Goal: Task Accomplishment & Management: Complete application form

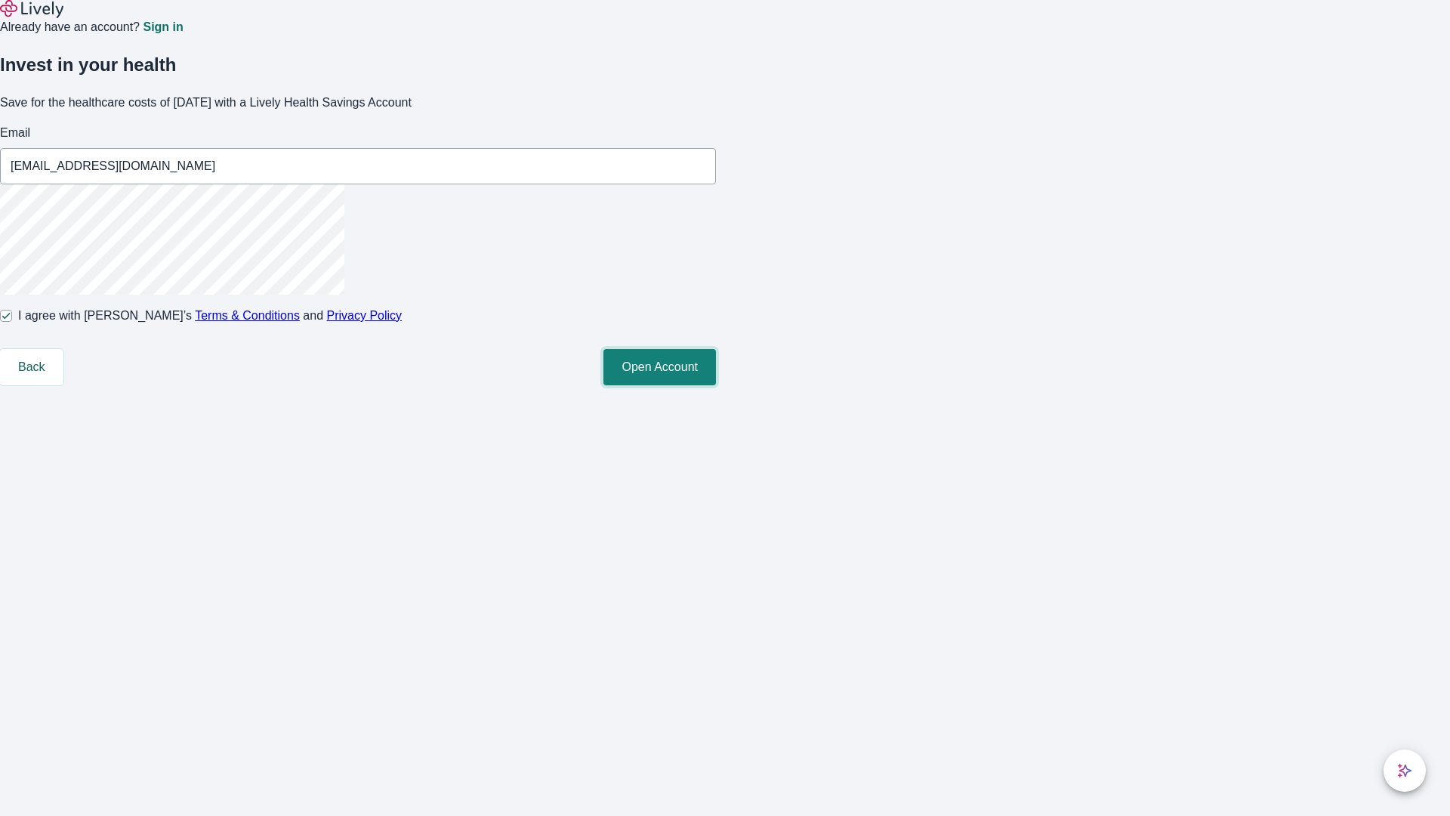
click at [716, 385] on button "Open Account" at bounding box center [659, 367] width 113 height 36
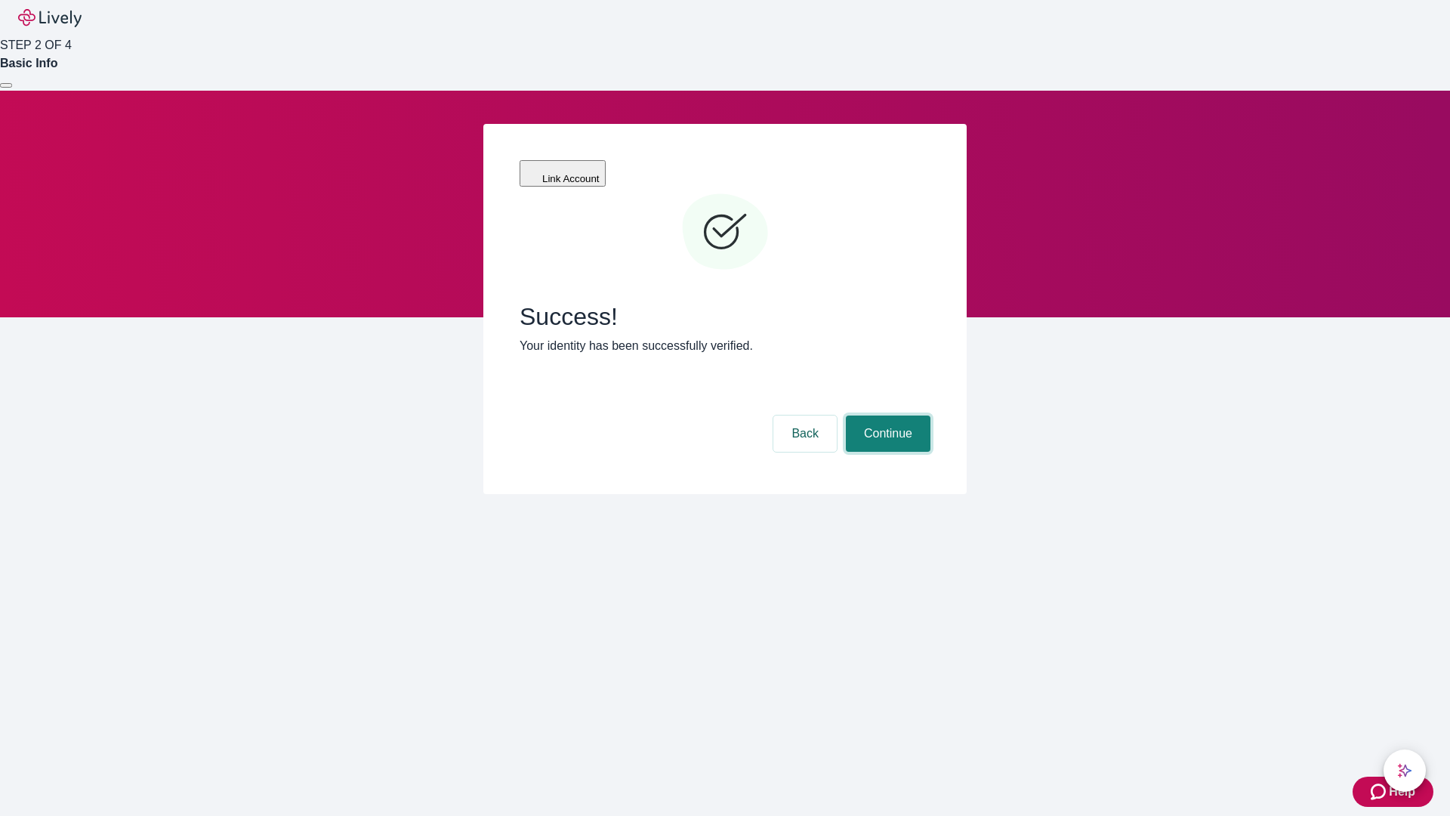
click at [886, 415] on button "Continue" at bounding box center [888, 433] width 85 height 36
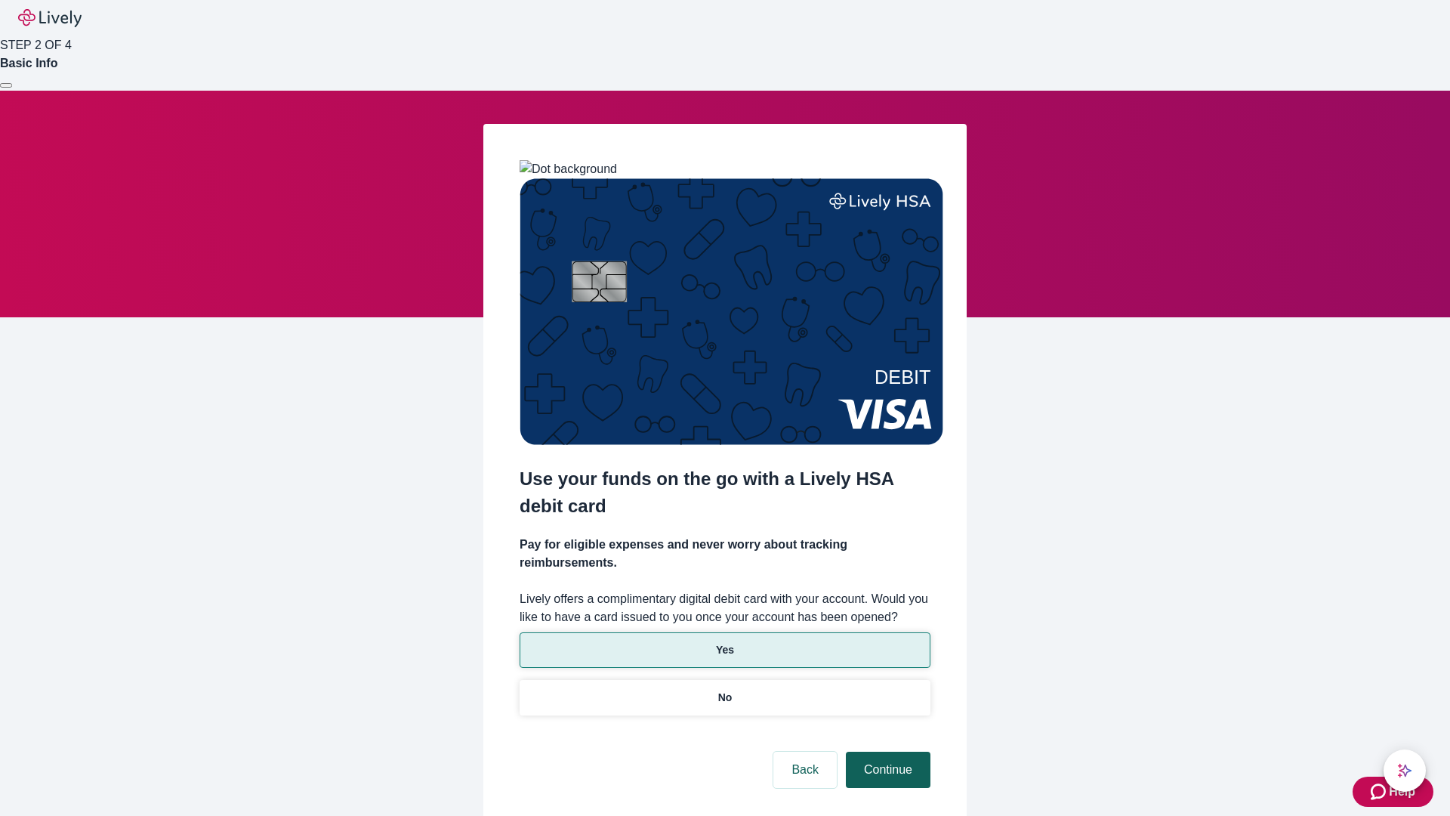
click at [724, 642] on p "Yes" at bounding box center [725, 650] width 18 height 16
click at [886, 751] on button "Continue" at bounding box center [888, 769] width 85 height 36
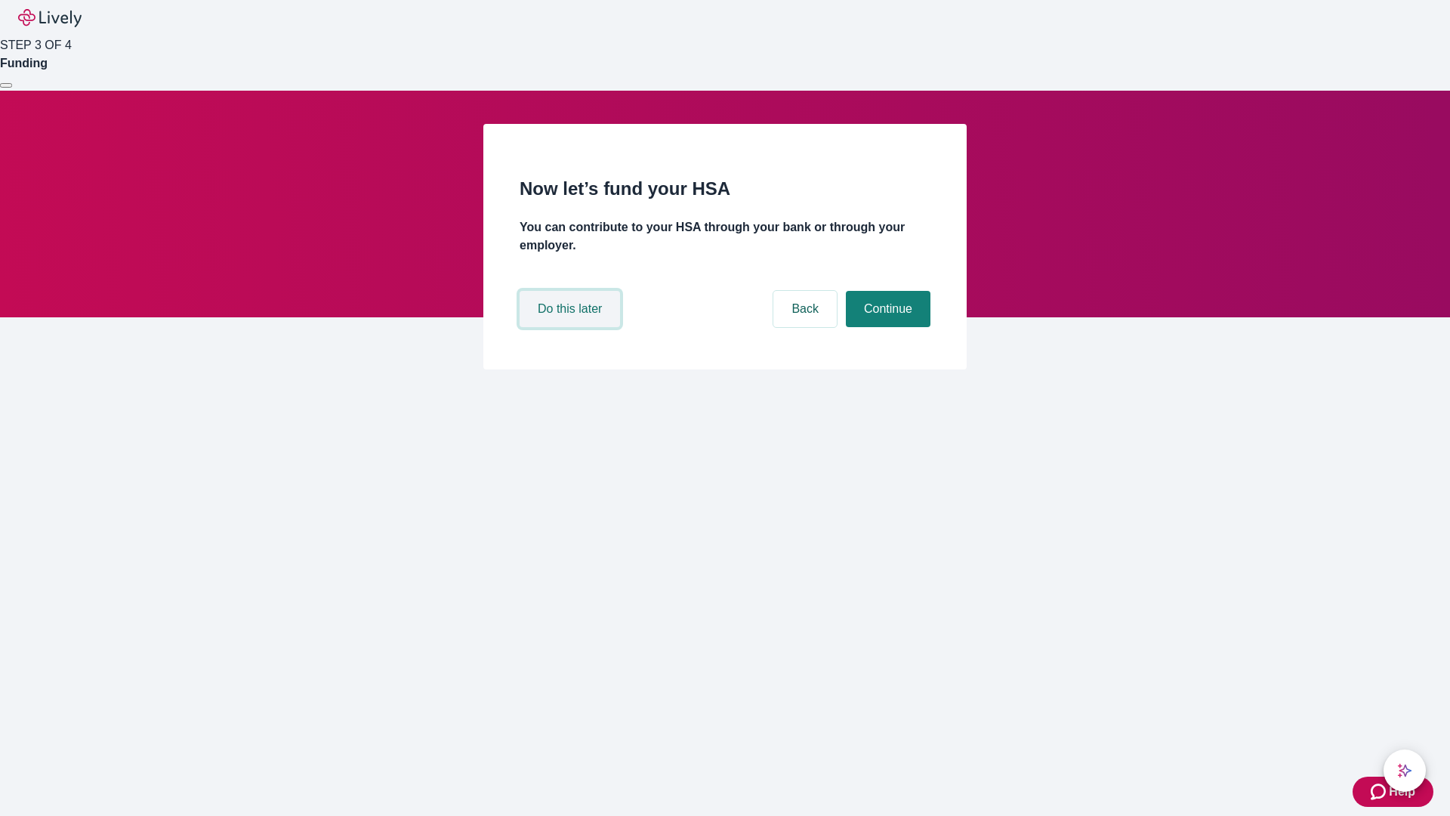
click at [572, 327] on button "Do this later" at bounding box center [570, 309] width 100 height 36
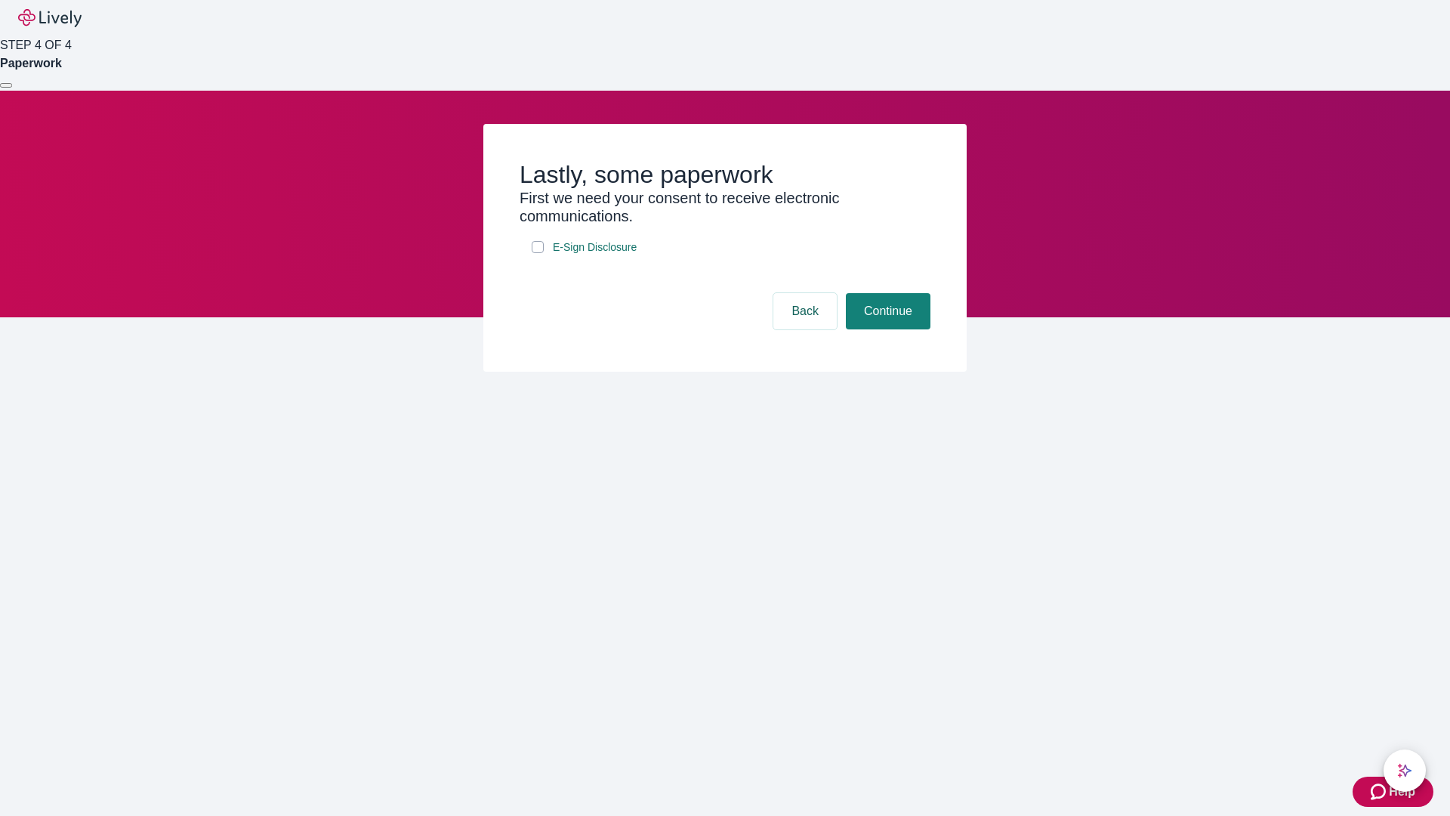
click at [538, 253] on input "E-Sign Disclosure" at bounding box center [538, 247] width 12 height 12
checkbox input "true"
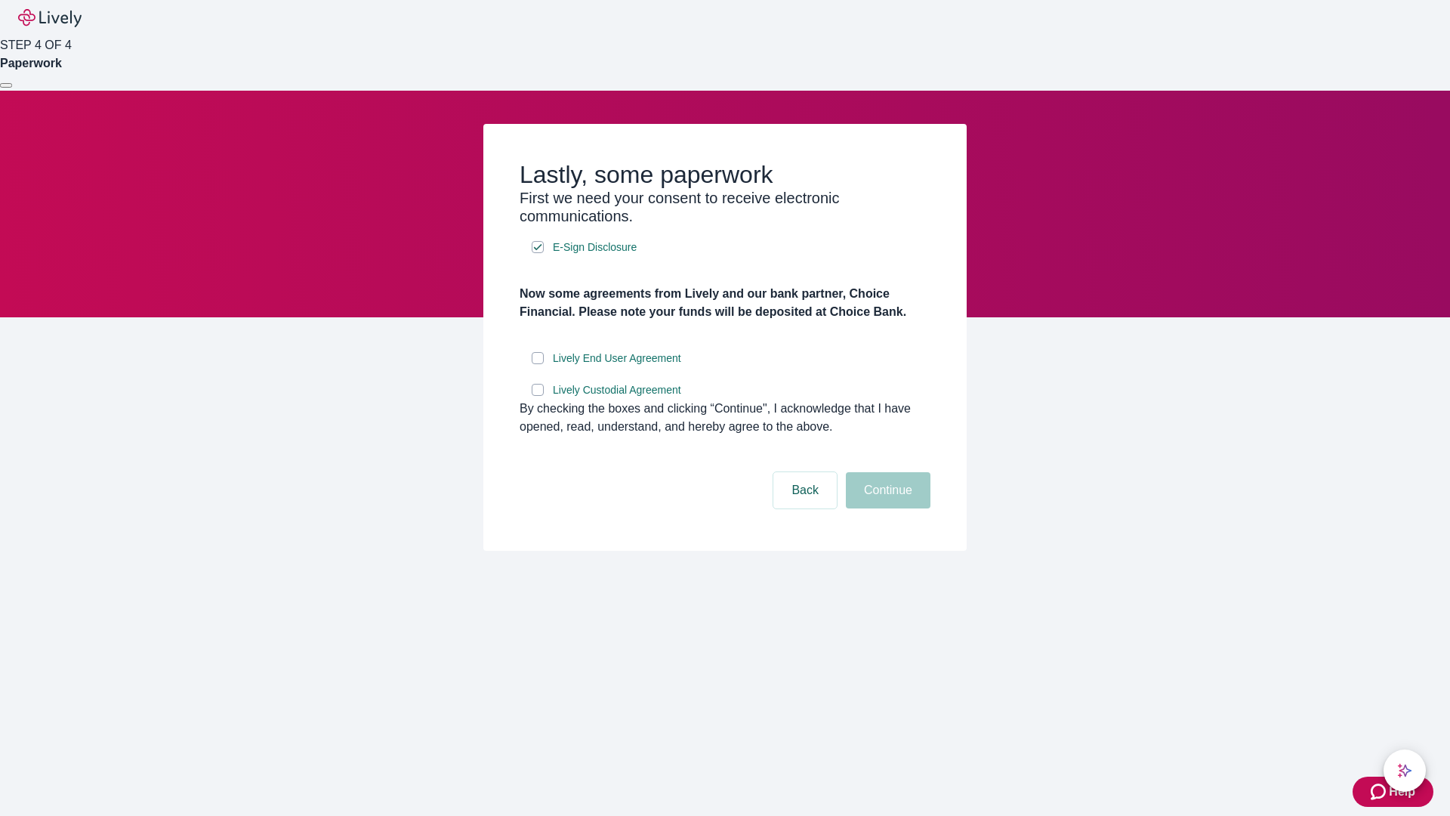
click at [538, 364] on input "Lively End User Agreement" at bounding box center [538, 358] width 12 height 12
checkbox input "true"
click at [538, 396] on input "Lively Custodial Agreement" at bounding box center [538, 390] width 12 height 12
checkbox input "true"
click at [886, 508] on button "Continue" at bounding box center [888, 490] width 85 height 36
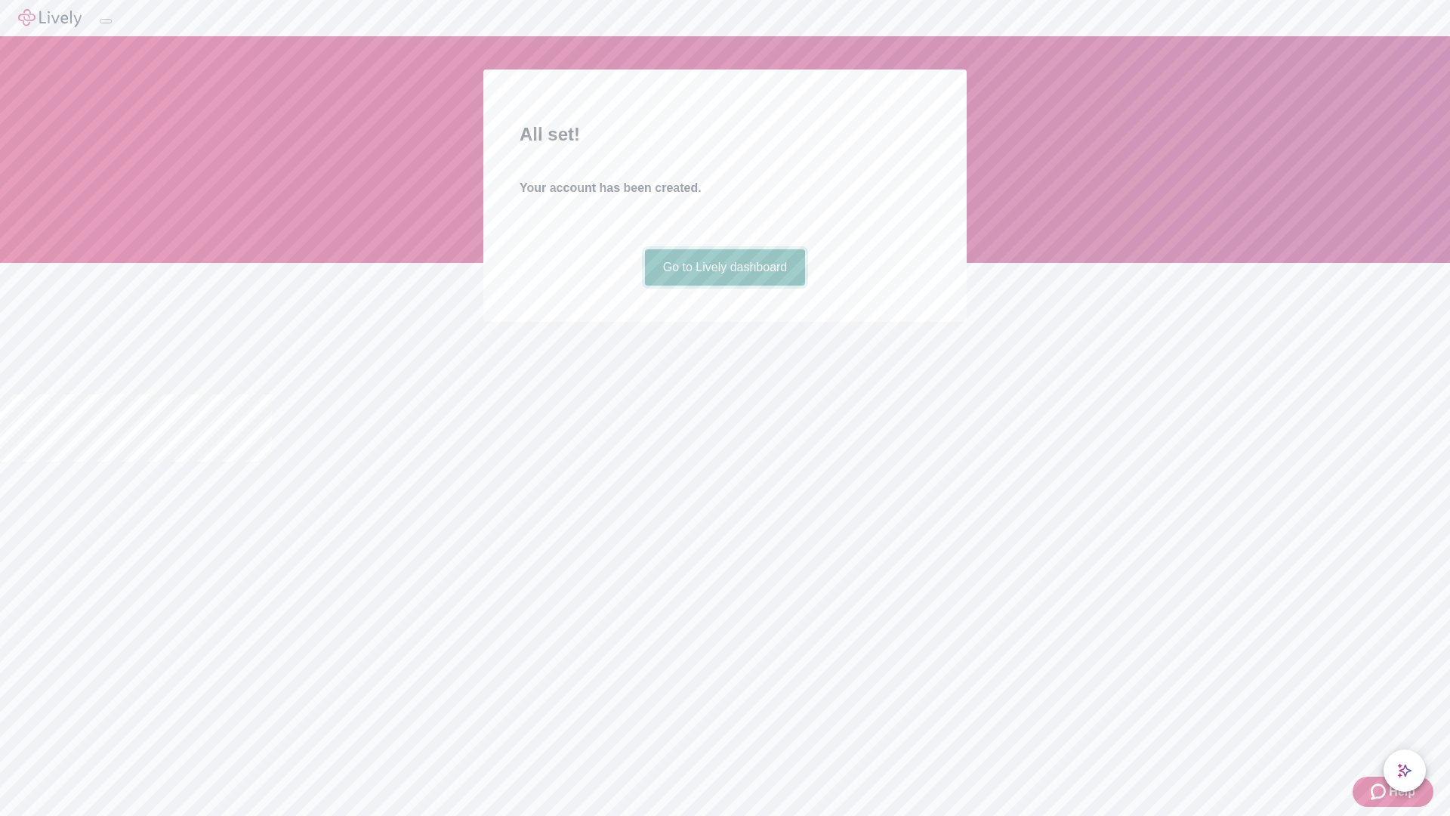
click at [724, 285] on link "Go to Lively dashboard" at bounding box center [725, 267] width 161 height 36
